Goal: Browse casually

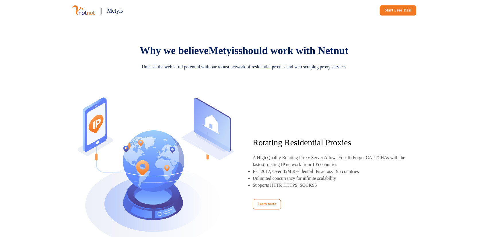
scroll to position [287, 0]
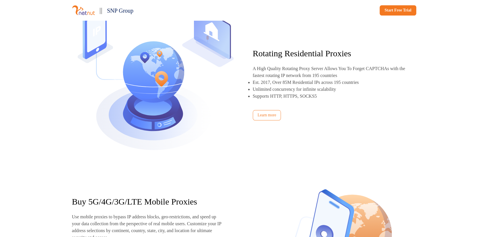
scroll to position [373, 0]
